Goal: Task Accomplishment & Management: Use online tool/utility

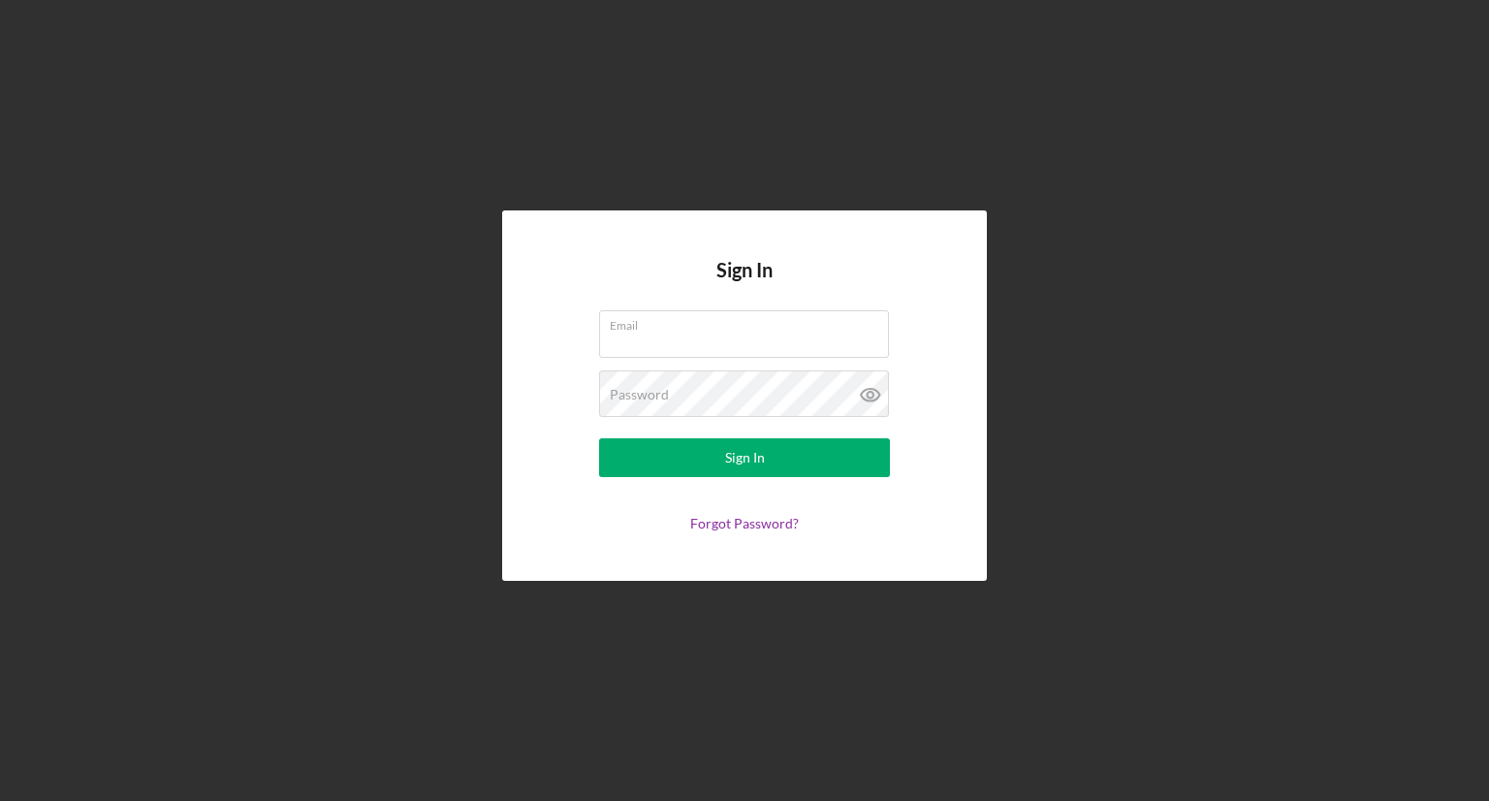
type input "[EMAIL_ADDRESS][DOMAIN_NAME]"
click at [547, 428] on div "Sign In Email [EMAIL_ADDRESS][DOMAIN_NAME] Password Sign In Forgot Password?" at bounding box center [744, 394] width 485 height 369
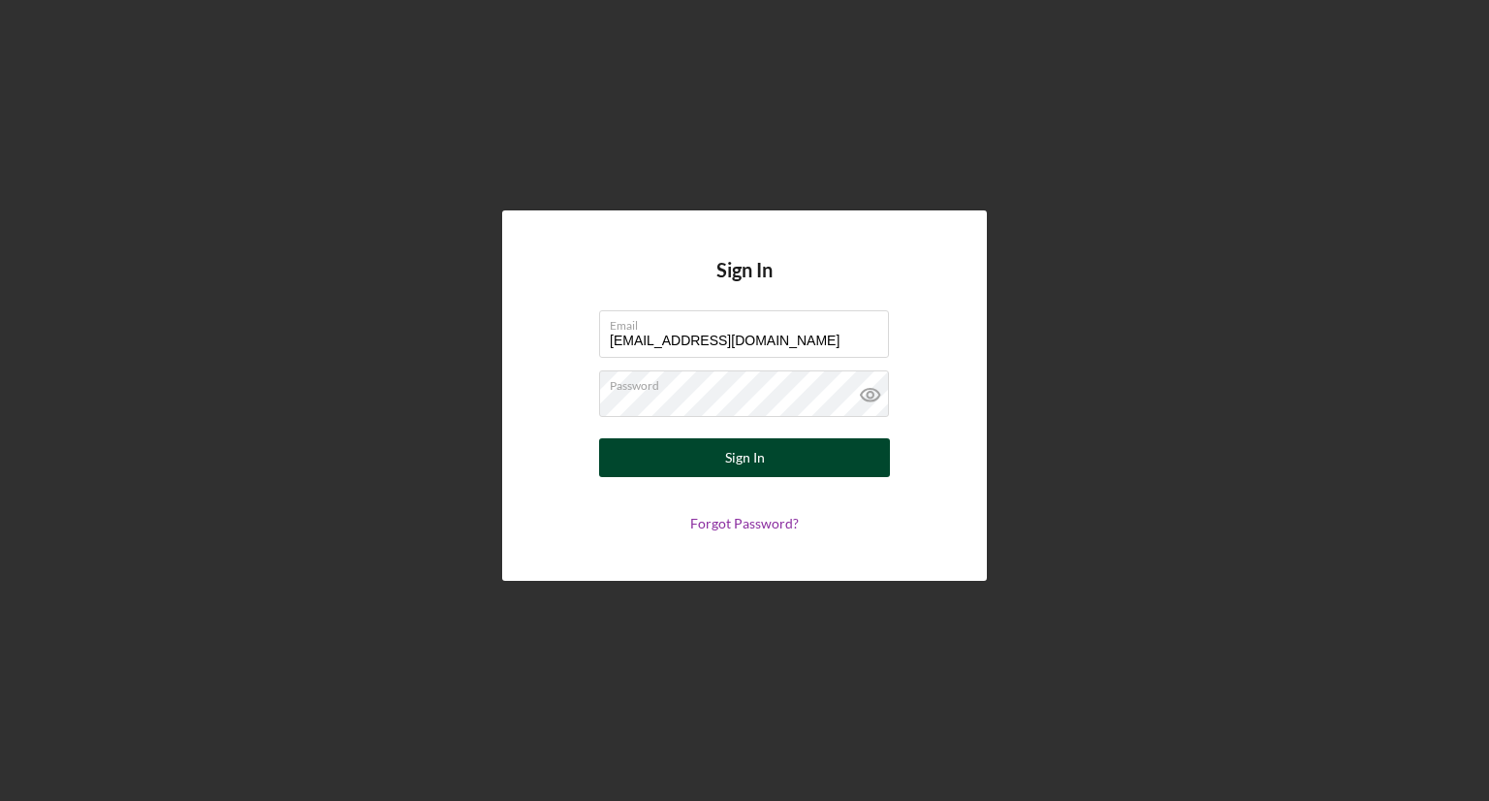
click at [625, 456] on button "Sign In" at bounding box center [744, 457] width 291 height 39
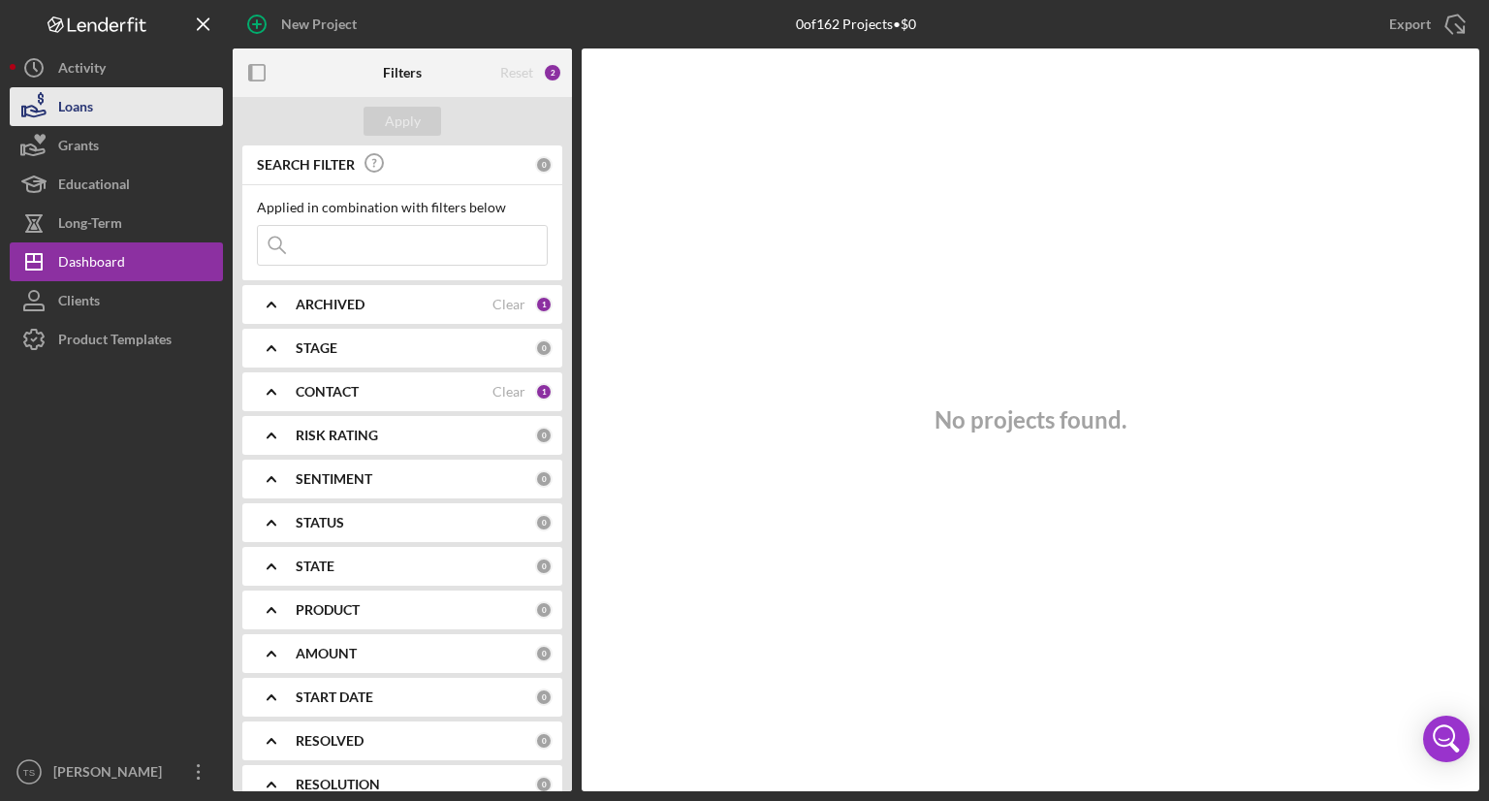
click at [82, 117] on div "Loans" at bounding box center [75, 109] width 35 height 44
